Goal: Transaction & Acquisition: Purchase product/service

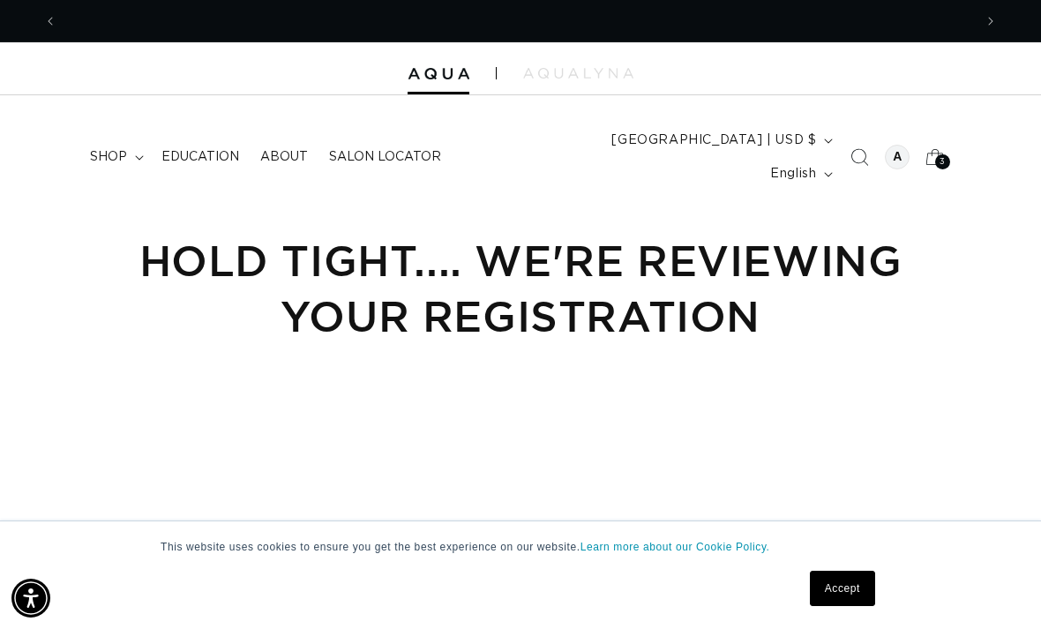
scroll to position [0, 916]
click at [896, 145] on div at bounding box center [897, 157] width 25 height 25
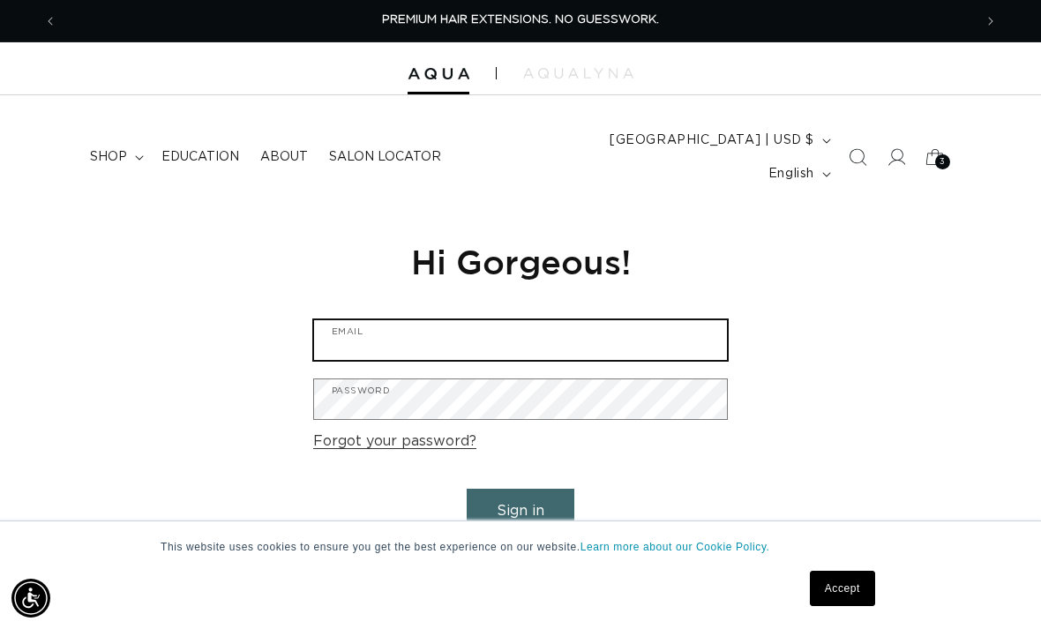
click at [356, 327] on input "Email" at bounding box center [520, 340] width 413 height 40
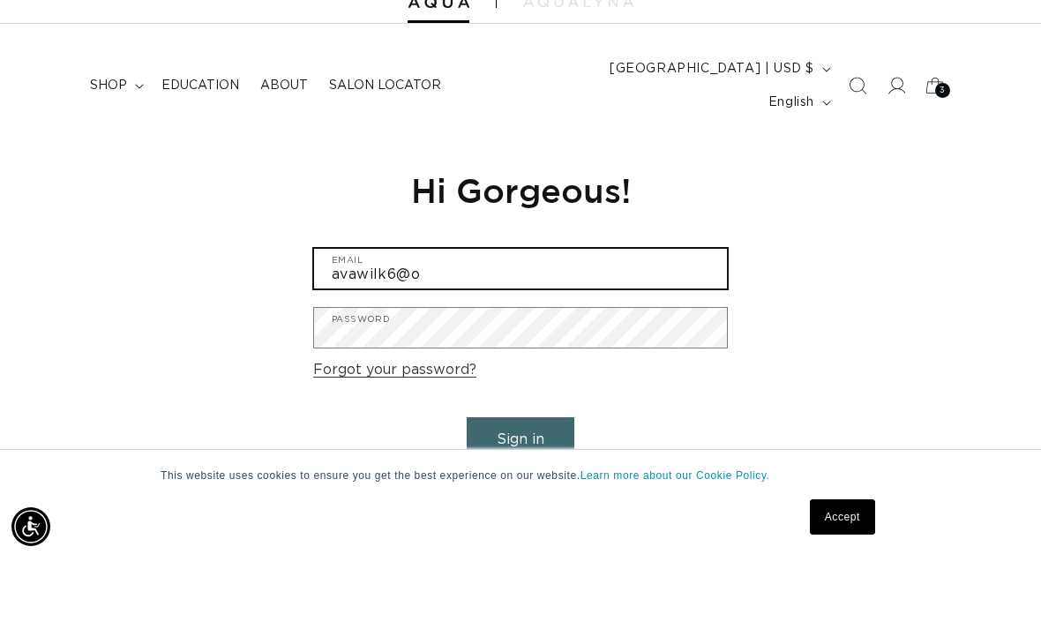
scroll to position [0, 1831]
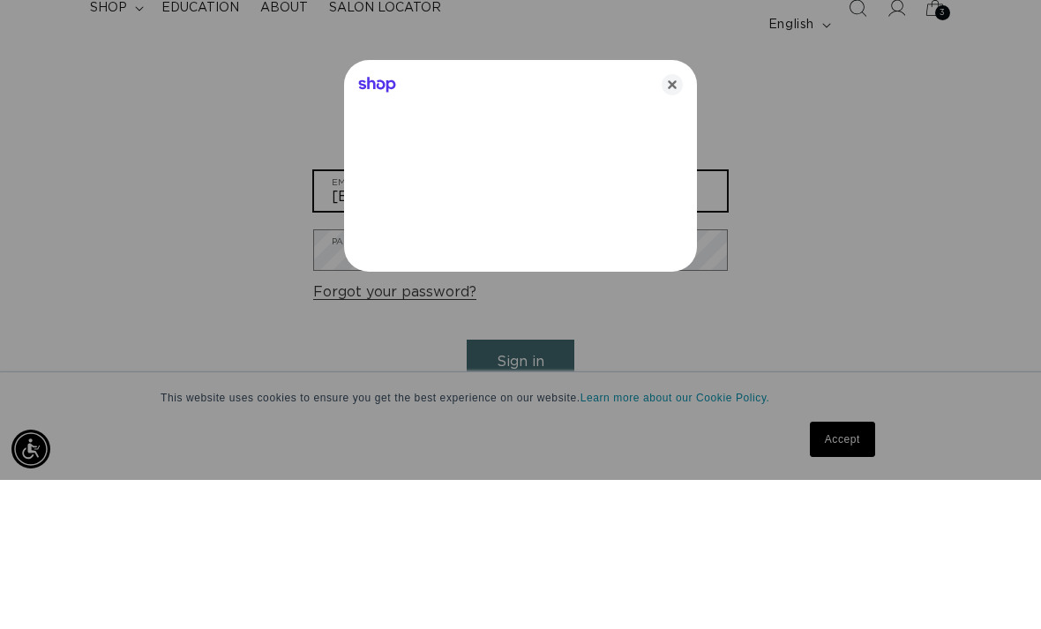
type input "avawilk6@outlook.com"
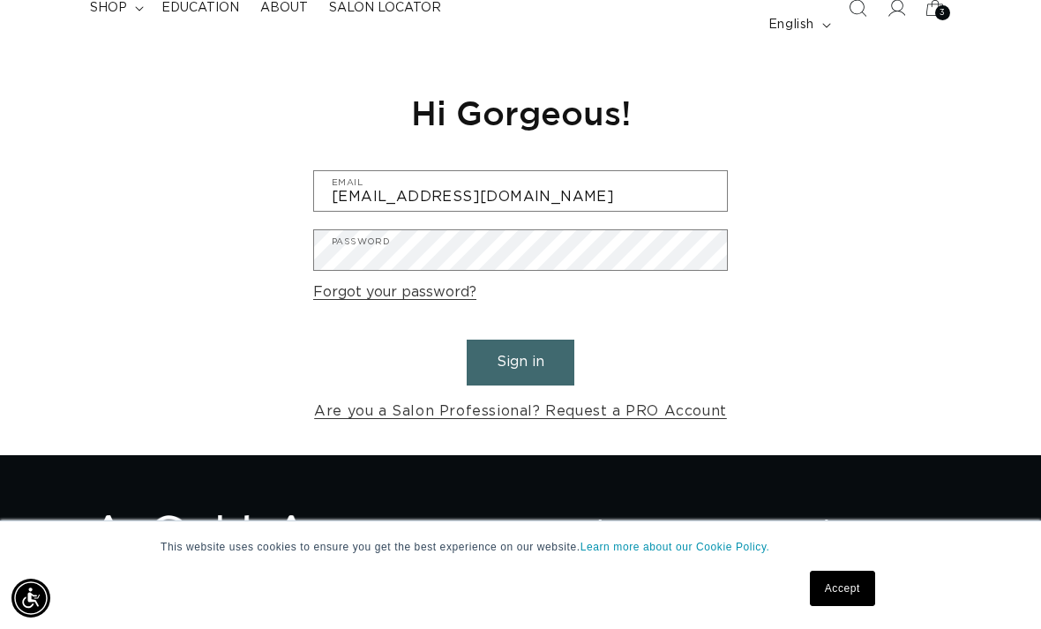
scroll to position [177, 0]
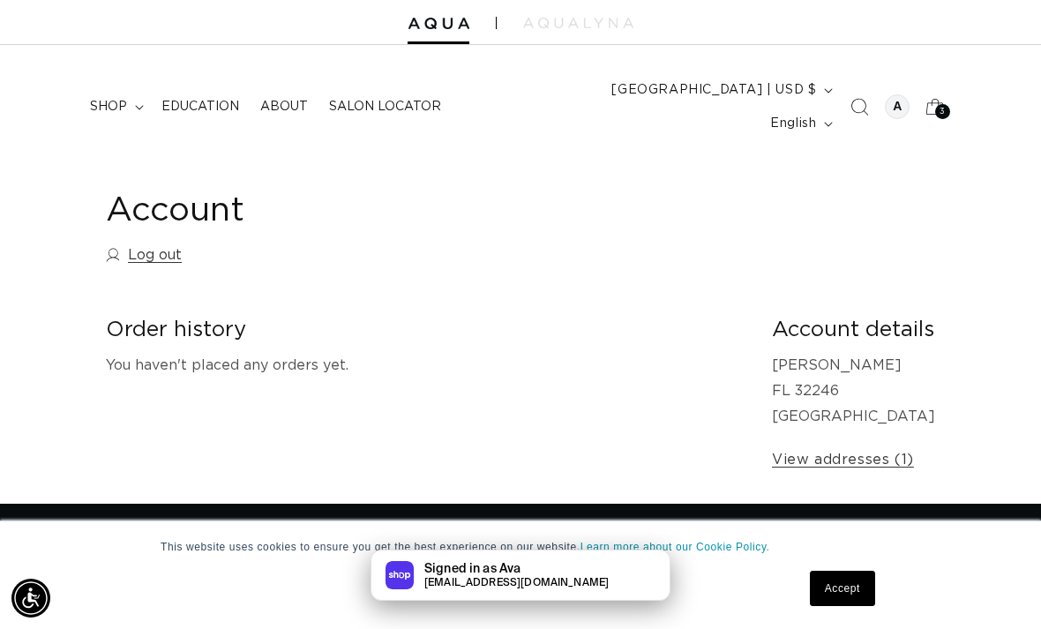
scroll to position [44, 0]
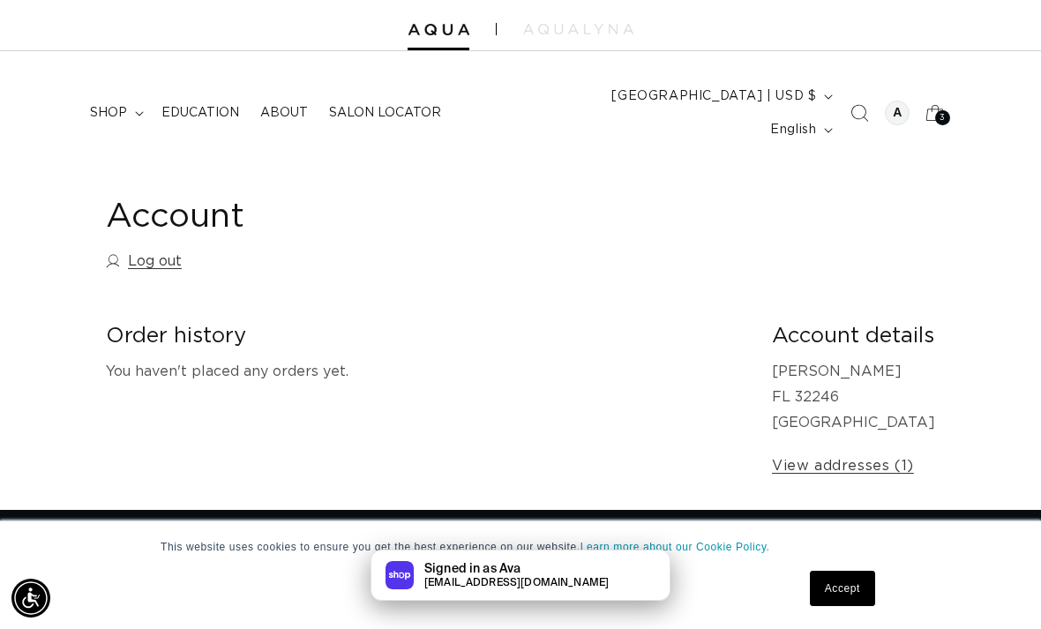
click at [929, 107] on icon at bounding box center [935, 113] width 39 height 39
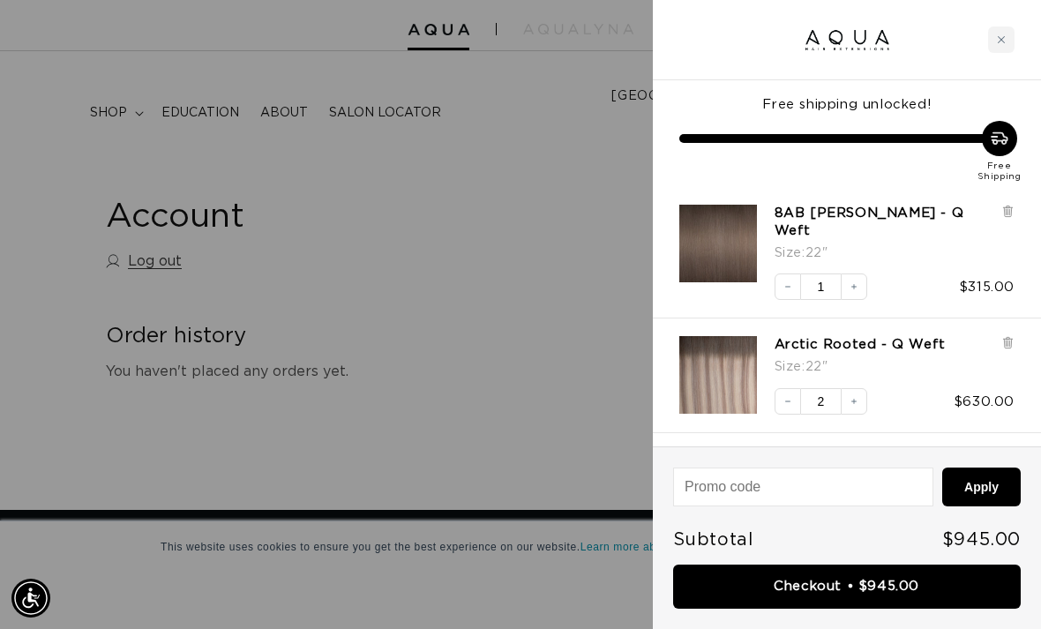
scroll to position [0, 916]
click at [792, 274] on button "Decrease quantity" at bounding box center [788, 286] width 26 height 26
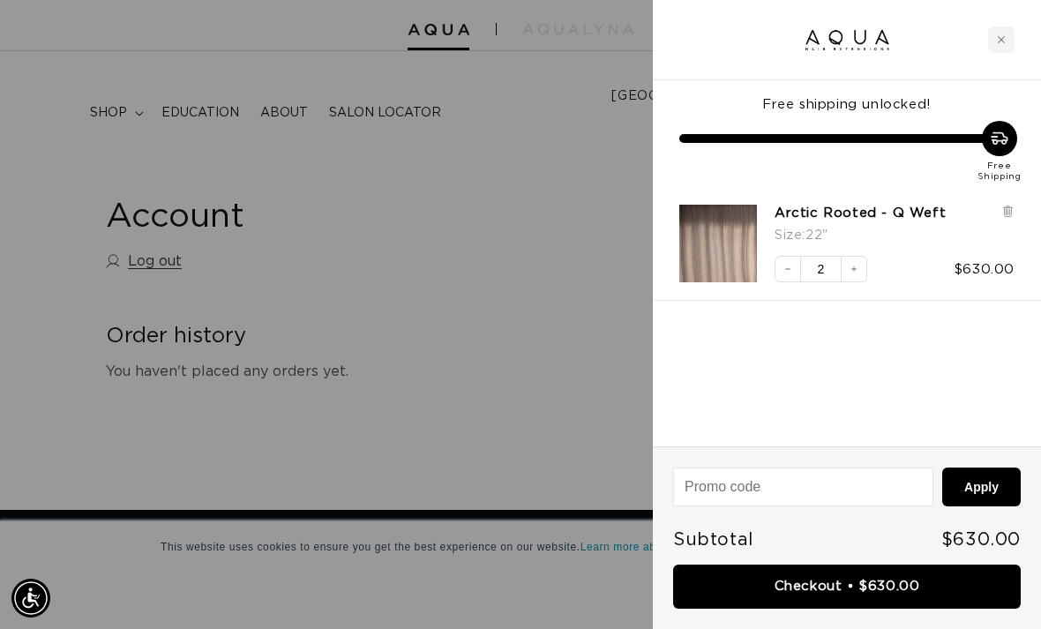
scroll to position [0, 0]
click at [880, 579] on link "Checkout • $630.00" at bounding box center [847, 587] width 348 height 45
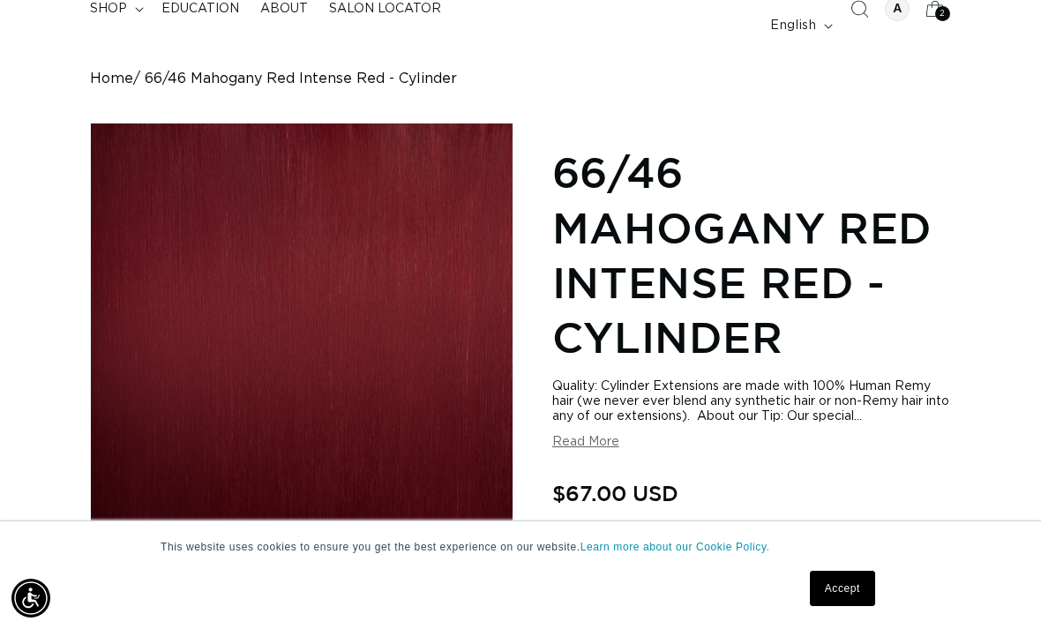
scroll to position [0, 916]
